Goal: Check status: Check status

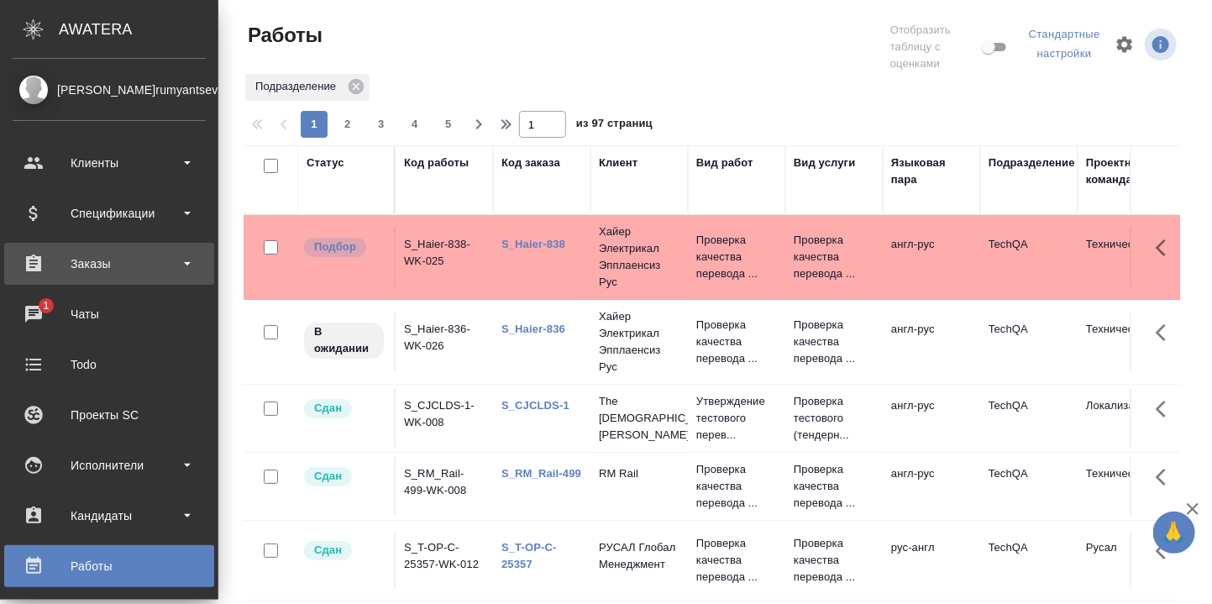
click at [93, 262] on div "Заказы" at bounding box center [109, 263] width 193 height 25
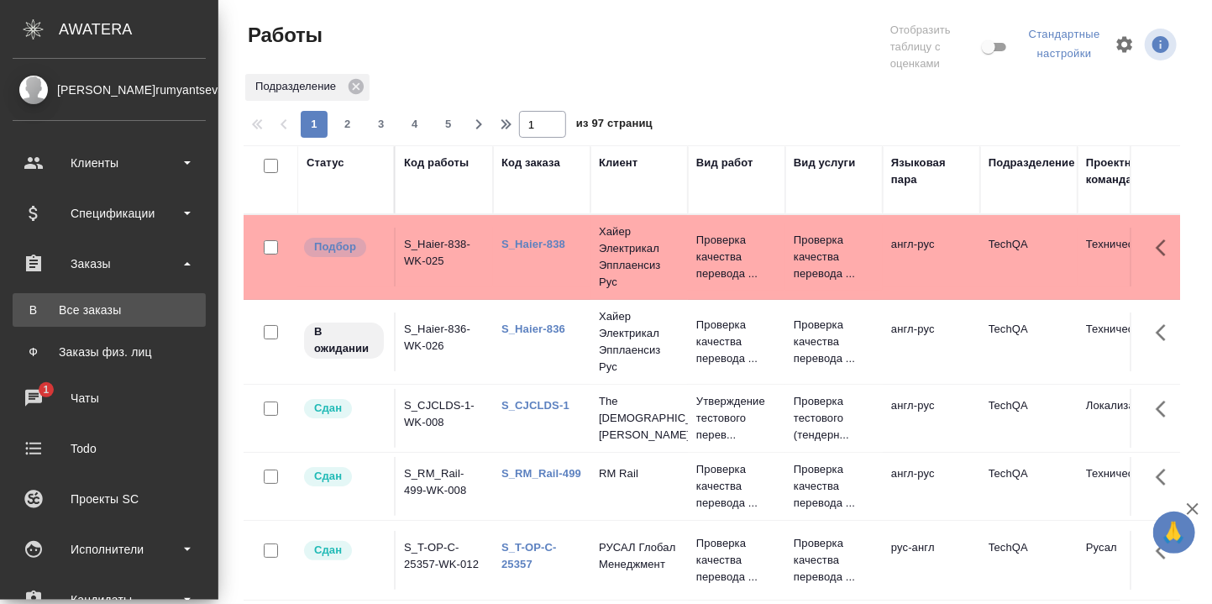
click at [86, 308] on div "Все заказы" at bounding box center [109, 310] width 176 height 17
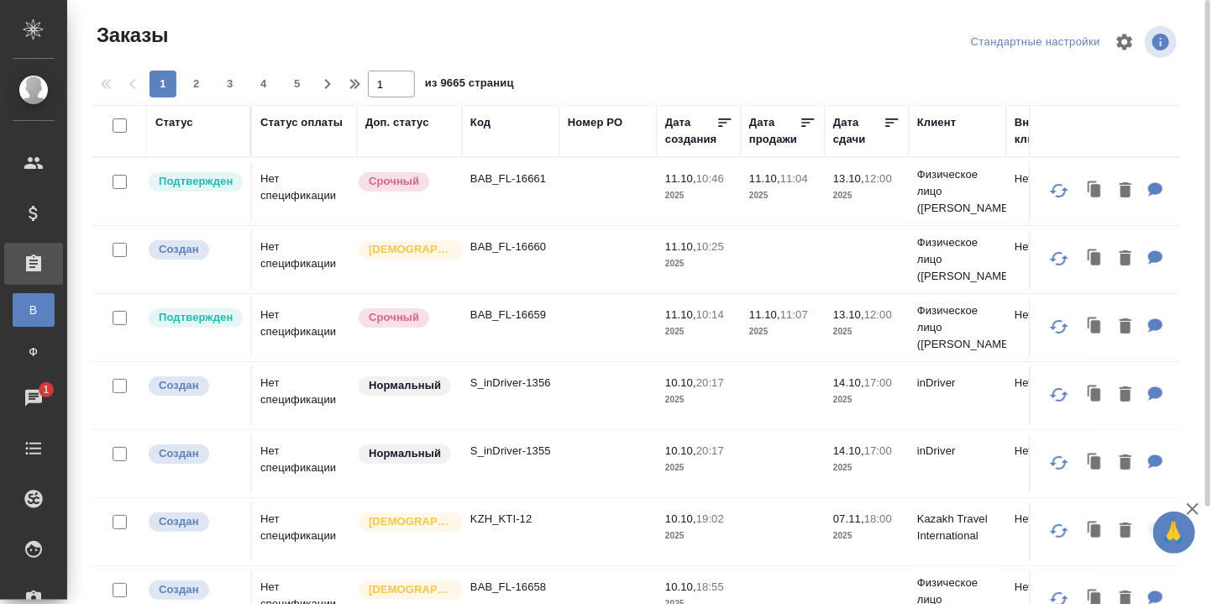
click at [486, 122] on div "Код" at bounding box center [480, 122] width 20 height 17
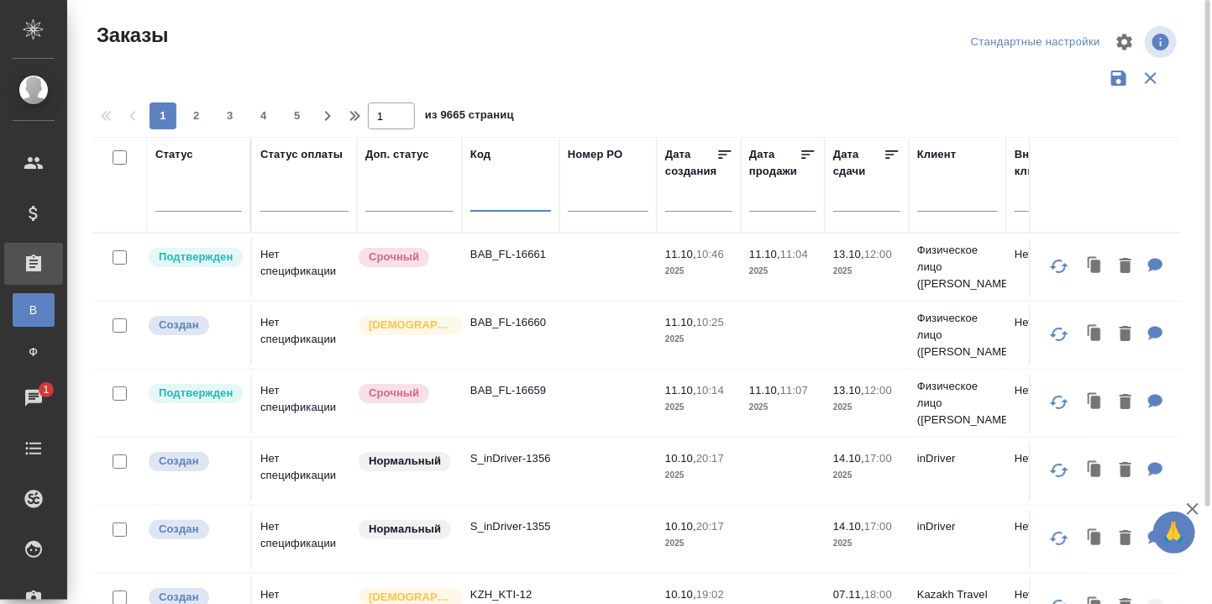
click at [507, 197] on input "text" at bounding box center [510, 201] width 81 height 21
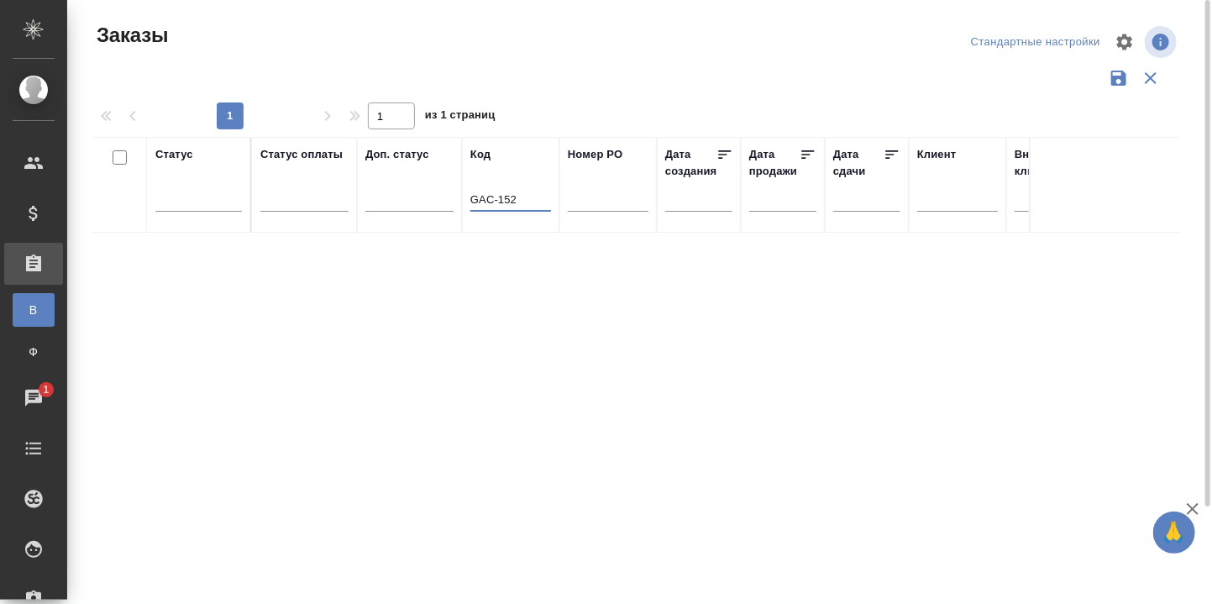
click at [493, 197] on input "GAC-152" at bounding box center [510, 201] width 81 height 21
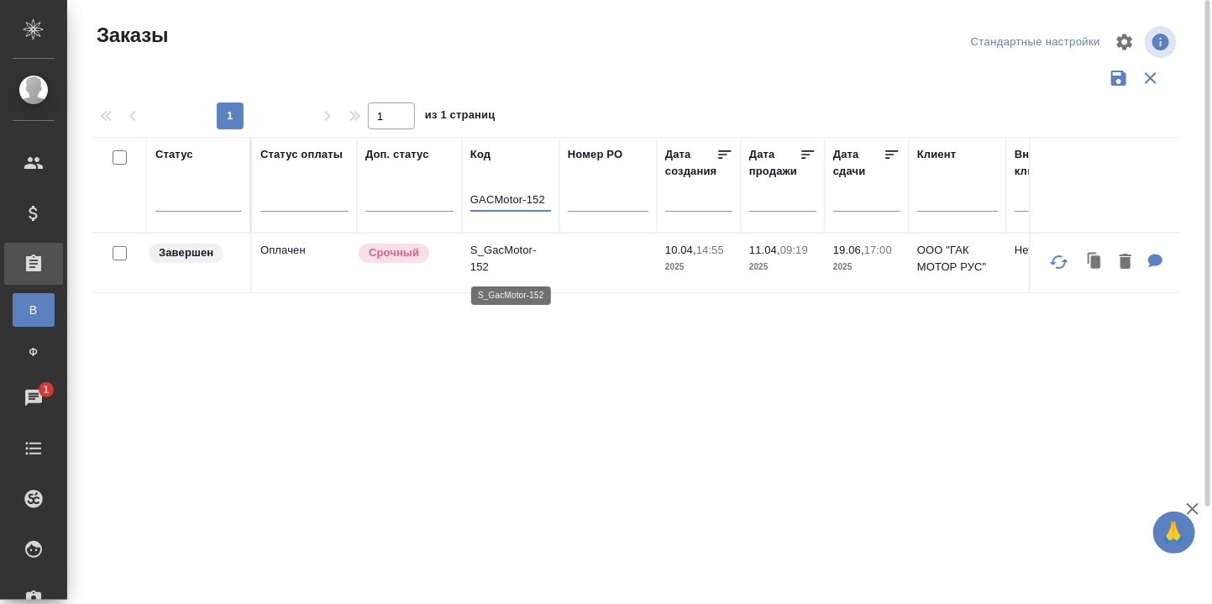
type input "GACMotor-152"
click at [514, 252] on p "S_GacMotor-152" at bounding box center [510, 259] width 81 height 34
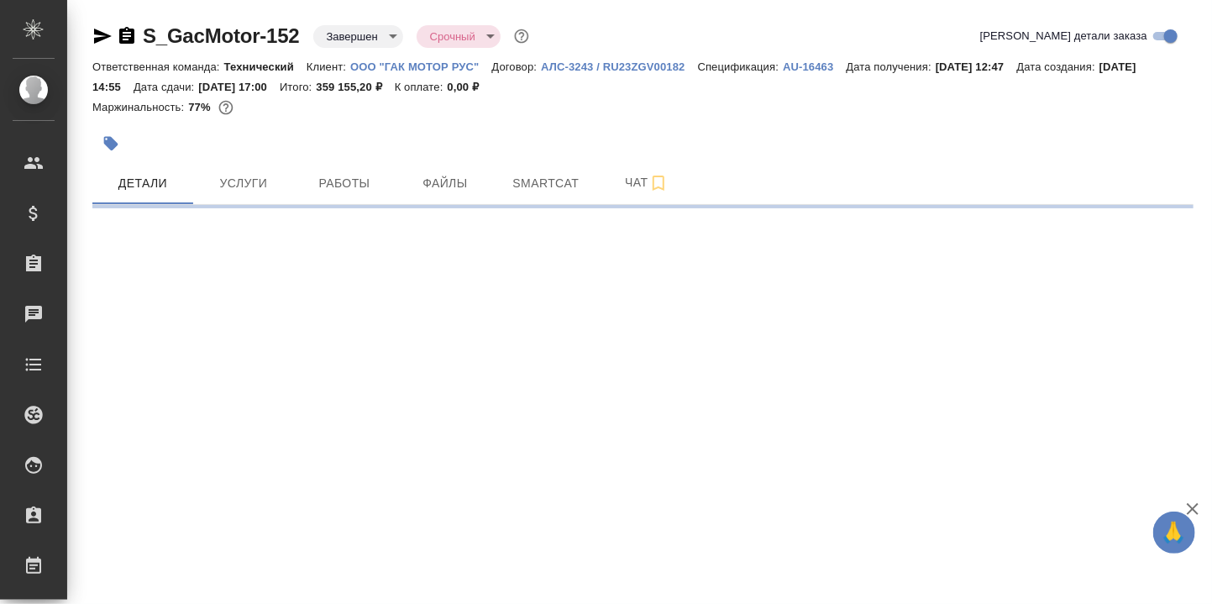
select select "RU"
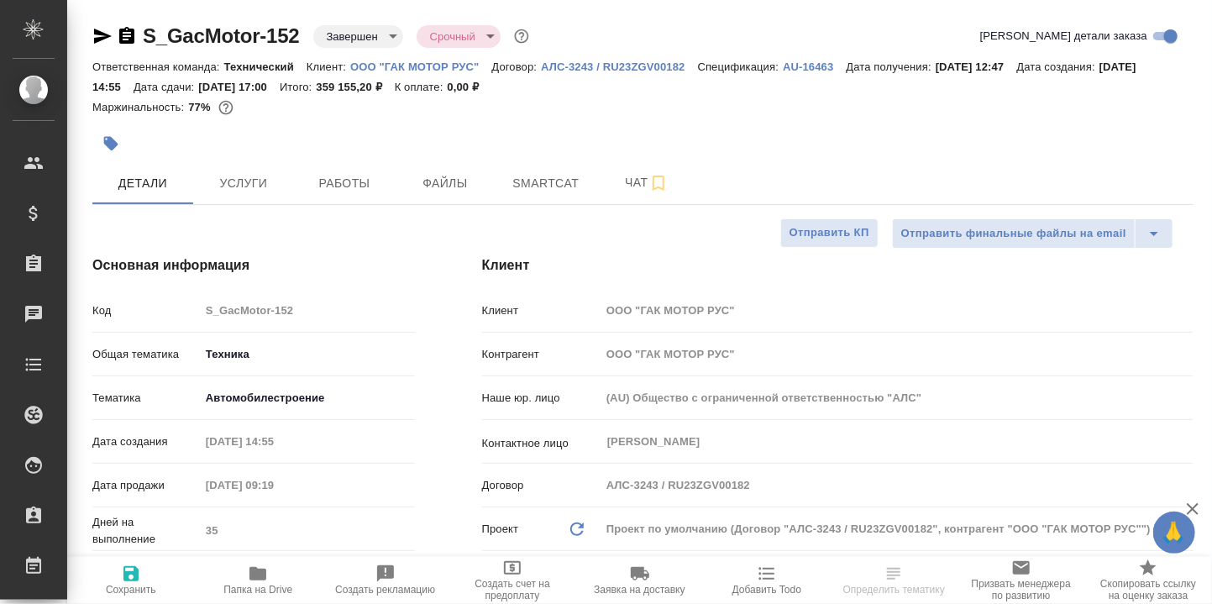
type textarea "x"
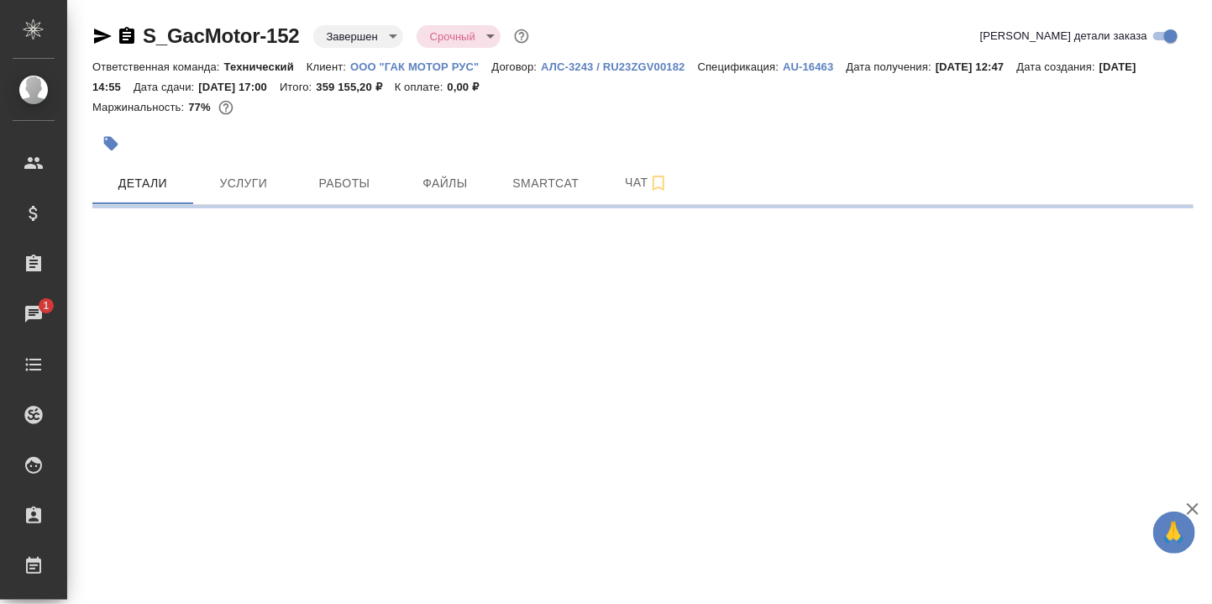
select select "RU"
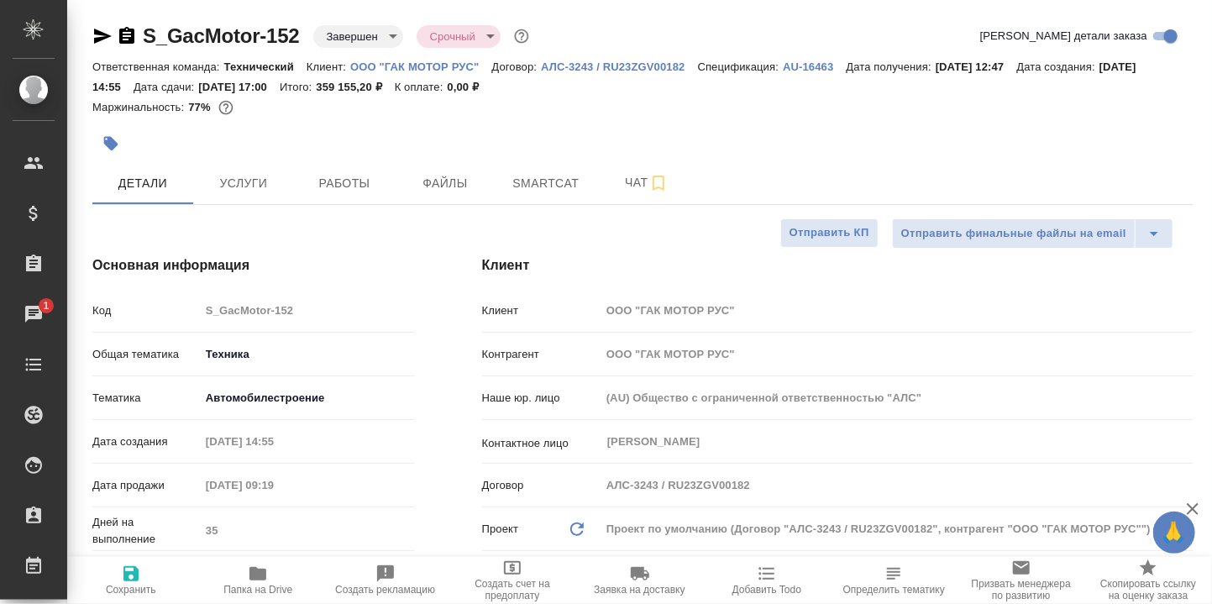
type textarea "x"
click at [255, 575] on icon "button" at bounding box center [257, 573] width 17 height 13
type textarea "x"
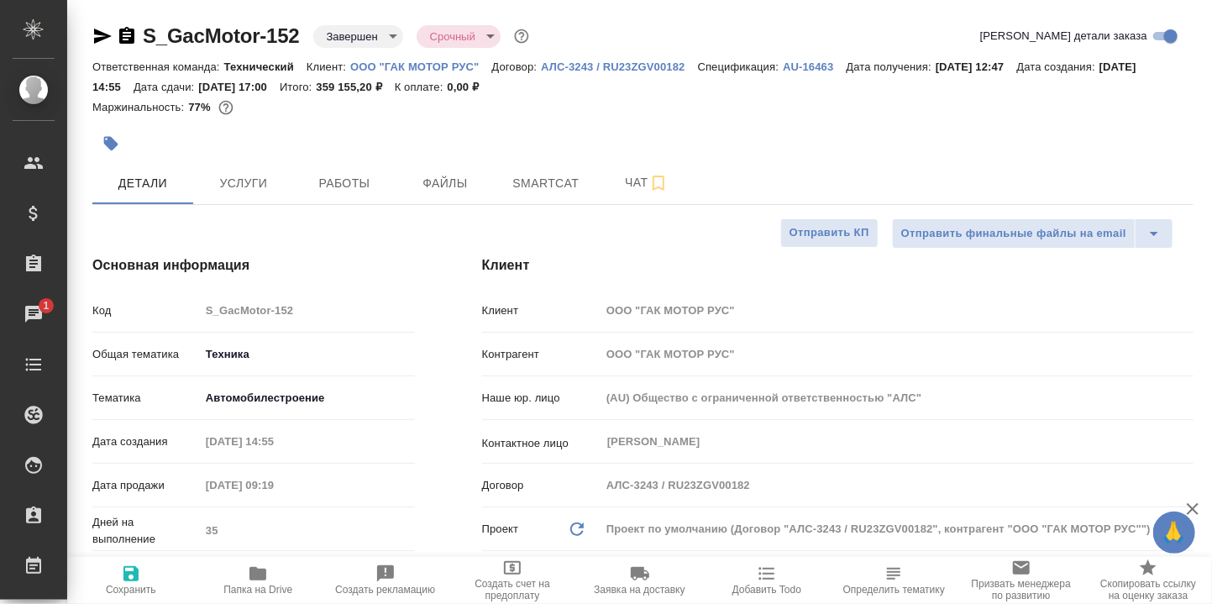
type textarea "x"
